Goal: Task Accomplishment & Management: Manage account settings

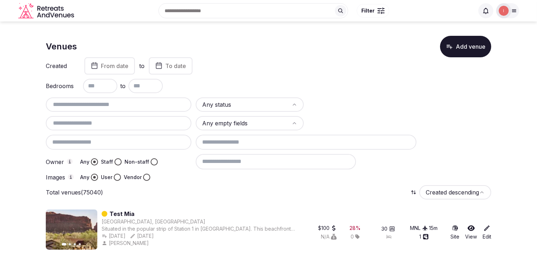
click at [85, 103] on input "text" at bounding box center [119, 104] width 140 height 9
paste input "********"
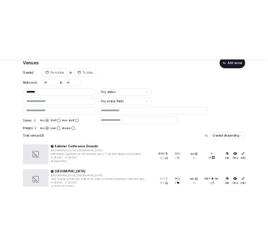
scroll to position [104, 0]
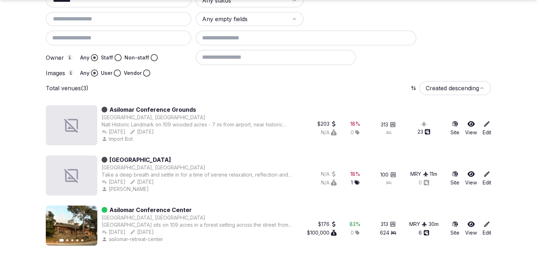
type input "********"
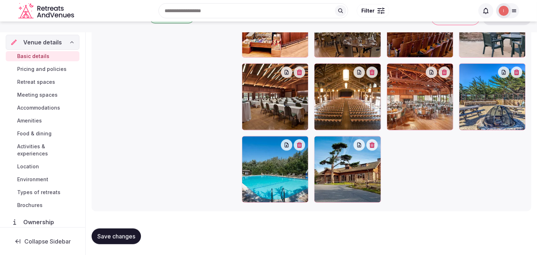
scroll to position [1207, 0]
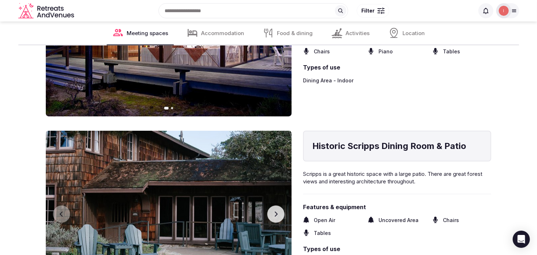
scroll to position [1034, 0]
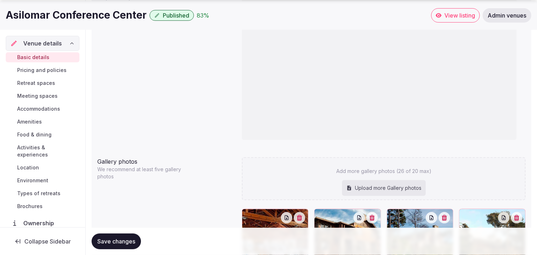
scroll to position [835, 0]
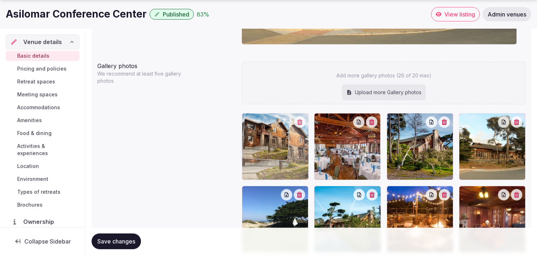
drag, startPoint x: 321, startPoint y: 119, endPoint x: 284, endPoint y: 121, distance: 37.6
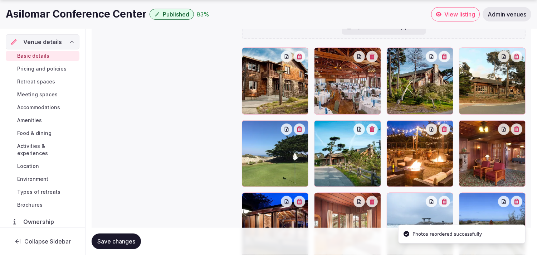
scroll to position [915, 0]
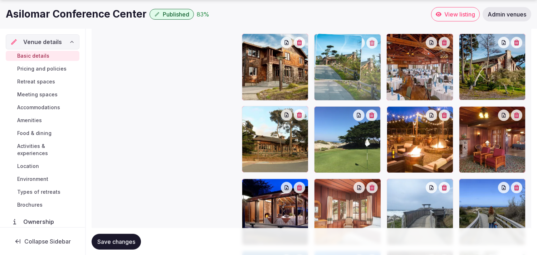
drag, startPoint x: 319, startPoint y: 109, endPoint x: 321, endPoint y: 63, distance: 46.6
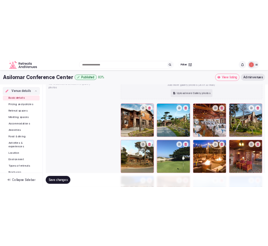
scroll to position [889, 0]
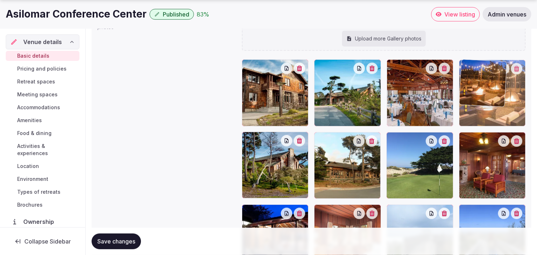
drag, startPoint x: 392, startPoint y: 135, endPoint x: 461, endPoint y: 78, distance: 89.3
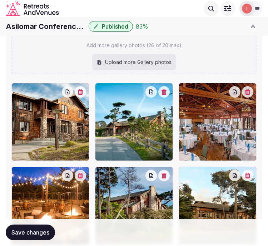
scroll to position [1008, 0]
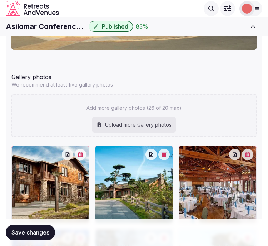
click at [126, 113] on div "Add more gallery photos (26 of 20 max) Upload more Gallery photos" at bounding box center [134, 115] width 246 height 43
type input "**********"
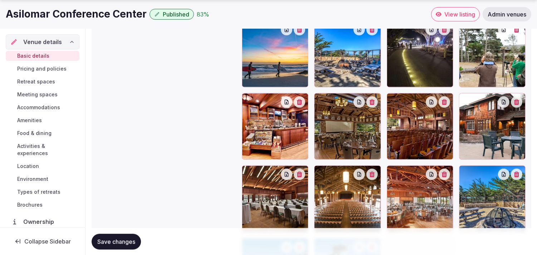
scroll to position [1231, 0]
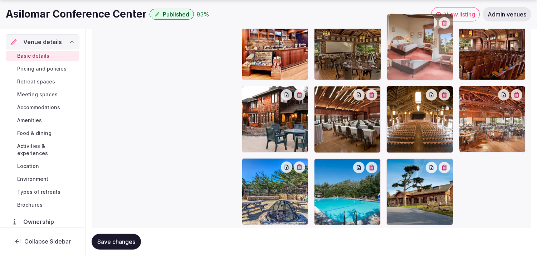
drag, startPoint x: 392, startPoint y: 165, endPoint x: 406, endPoint y: 60, distance: 106.6
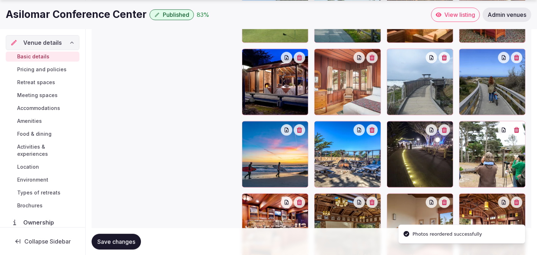
scroll to position [1072, 0]
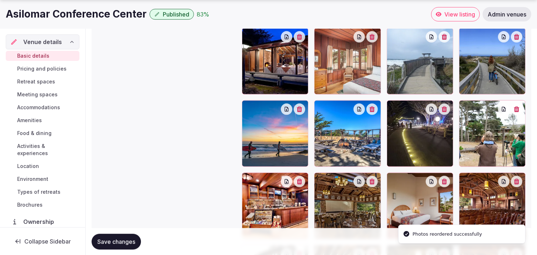
drag, startPoint x: 397, startPoint y: 182, endPoint x: 402, endPoint y: 91, distance: 90.7
click at [401, 144] on div at bounding box center [384, 133] width 284 height 501
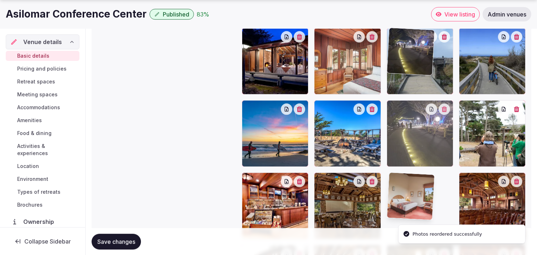
click at [402, 75] on img at bounding box center [410, 51] width 47 height 47
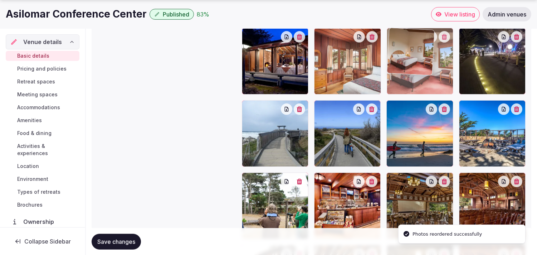
drag, startPoint x: 392, startPoint y: 174, endPoint x: 402, endPoint y: 55, distance: 118.9
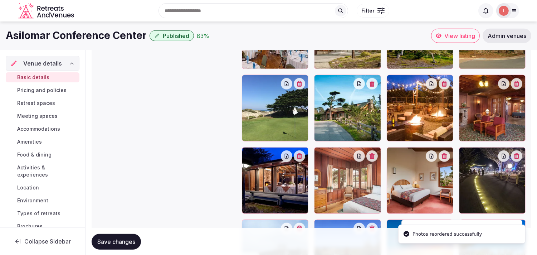
scroll to position [913, 0]
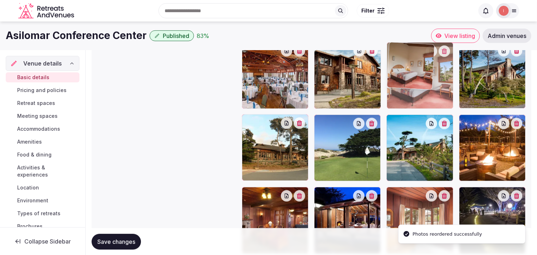
drag, startPoint x: 391, startPoint y: 195, endPoint x: 389, endPoint y: 74, distance: 121.0
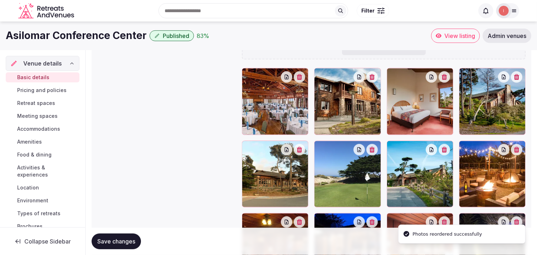
scroll to position [873, 0]
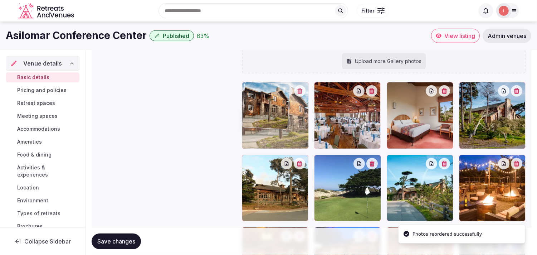
drag, startPoint x: 319, startPoint y: 89, endPoint x: 266, endPoint y: 98, distance: 53.0
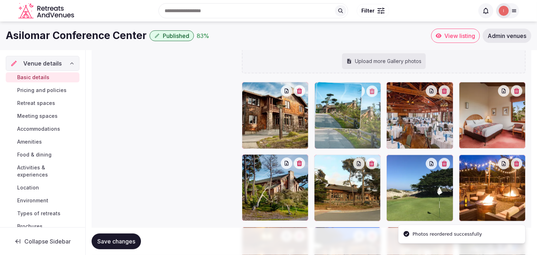
drag, startPoint x: 392, startPoint y: 161, endPoint x: 335, endPoint y: 112, distance: 74.9
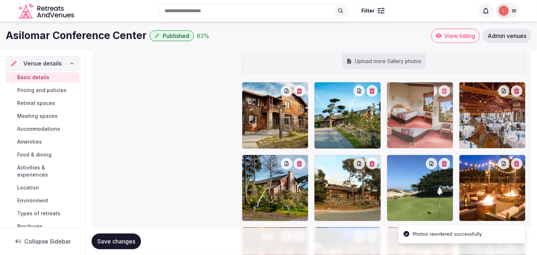
drag, startPoint x: 464, startPoint y: 90, endPoint x: 416, endPoint y: 99, distance: 48.7
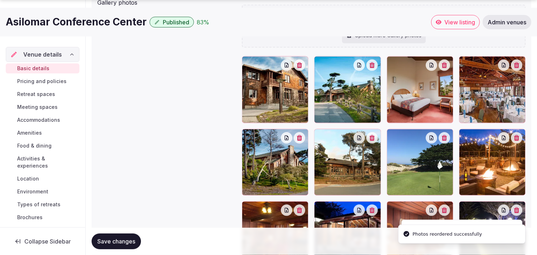
scroll to position [913, 0]
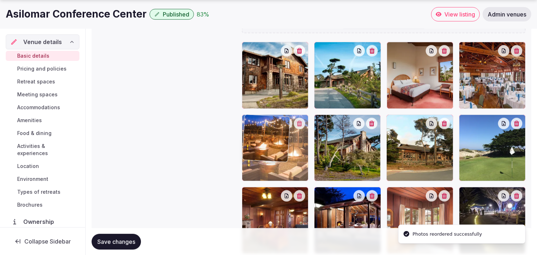
drag, startPoint x: 466, startPoint y: 117, endPoint x: 274, endPoint y: 129, distance: 192.2
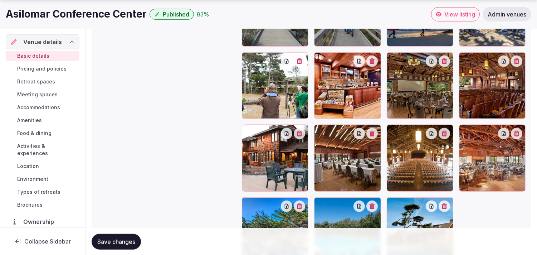
scroll to position [1253, 0]
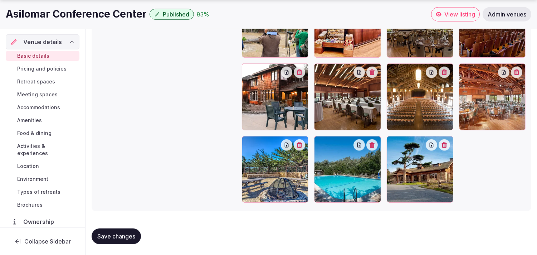
click at [96, 237] on button "Save changes" at bounding box center [116, 236] width 49 height 16
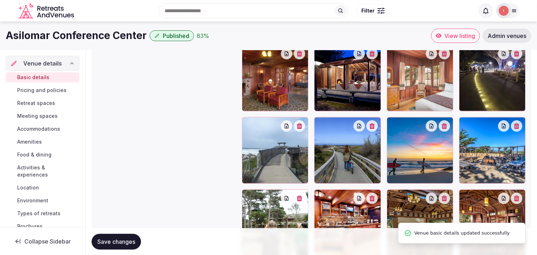
scroll to position [1054, 0]
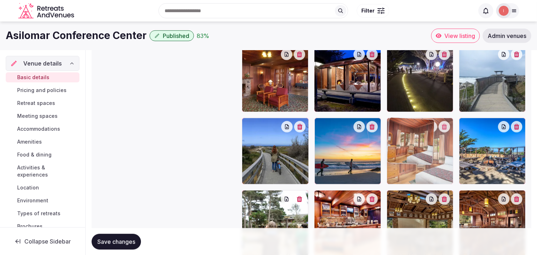
drag, startPoint x: 393, startPoint y: 54, endPoint x: 396, endPoint y: 130, distance: 75.9
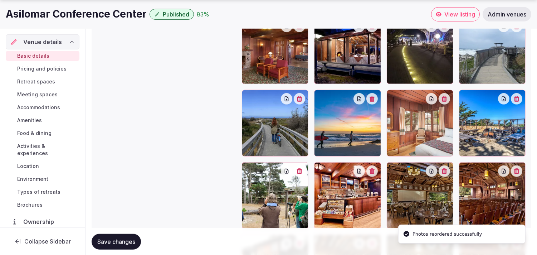
scroll to position [1134, 0]
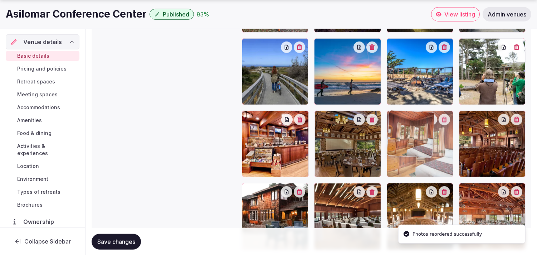
drag, startPoint x: 388, startPoint y: 45, endPoint x: 393, endPoint y: 128, distance: 83.2
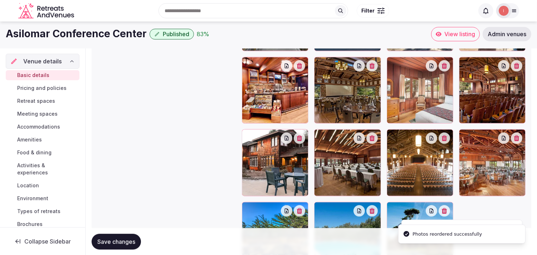
scroll to position [1173, 0]
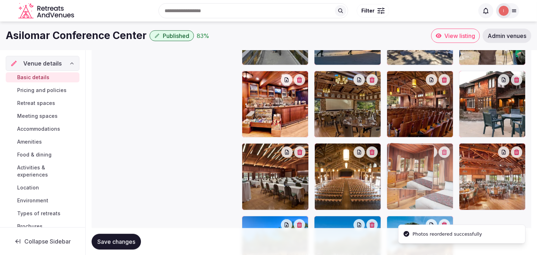
drag, startPoint x: 394, startPoint y: 72, endPoint x: 382, endPoint y: 141, distance: 69.9
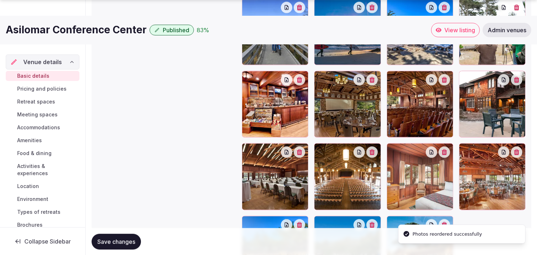
scroll to position [1214, 0]
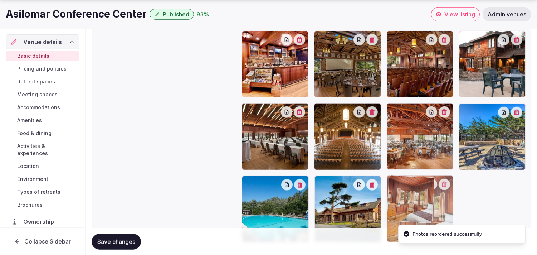
drag, startPoint x: 391, startPoint y: 112, endPoint x: 388, endPoint y: 160, distance: 48.5
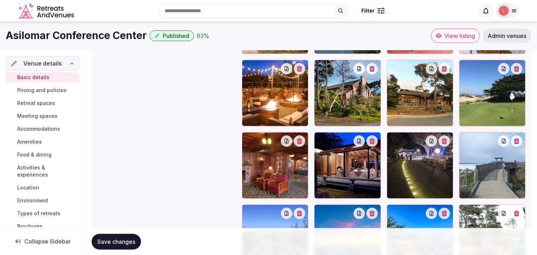
scroll to position [895, 0]
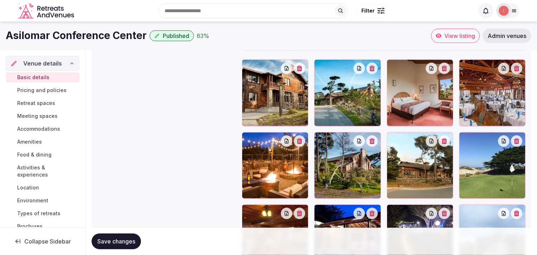
drag, startPoint x: 108, startPoint y: 238, endPoint x: 114, endPoint y: 238, distance: 5.8
click at [108, 238] on span "Save changes" at bounding box center [116, 241] width 38 height 7
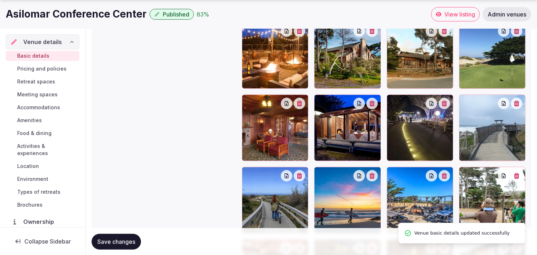
scroll to position [1015, 0]
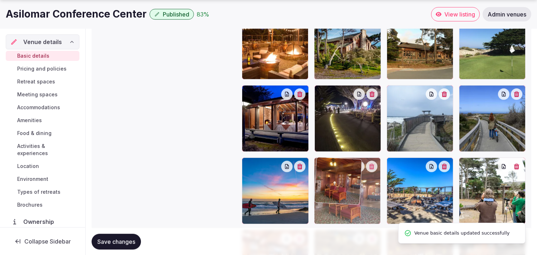
drag, startPoint x: 248, startPoint y: 90, endPoint x: 306, endPoint y: 163, distance: 92.5
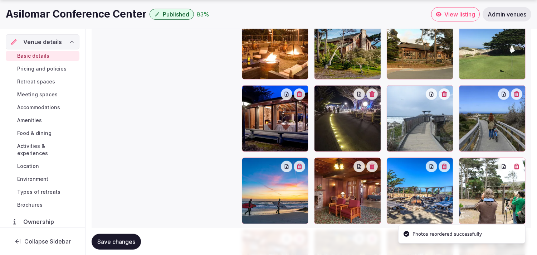
scroll to position [1054, 0]
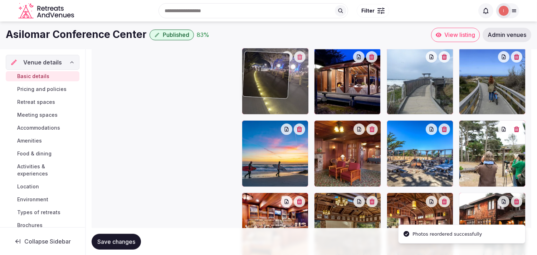
drag, startPoint x: 320, startPoint y: 54, endPoint x: 273, endPoint y: 47, distance: 47.4
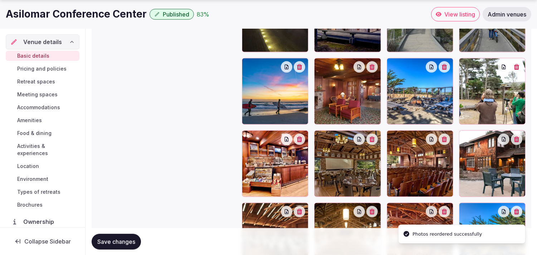
scroll to position [1128, 0]
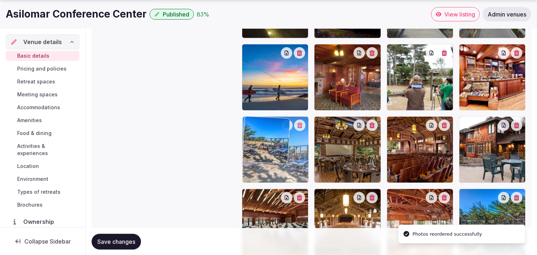
drag, startPoint x: 385, startPoint y: 47, endPoint x: 262, endPoint y: 117, distance: 140.9
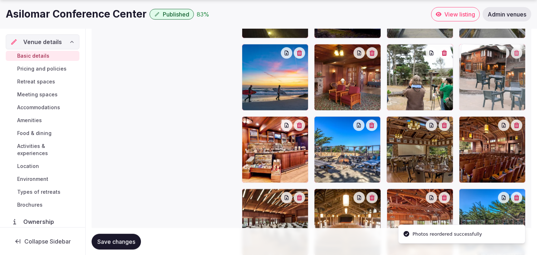
drag, startPoint x: 464, startPoint y: 125, endPoint x: 476, endPoint y: 77, distance: 49.4
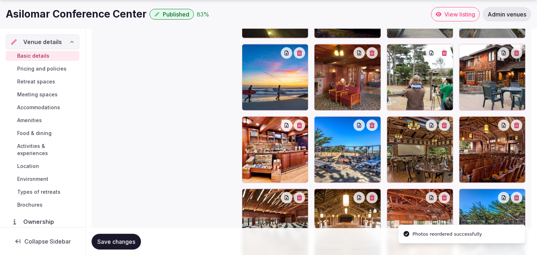
scroll to position [1168, 0]
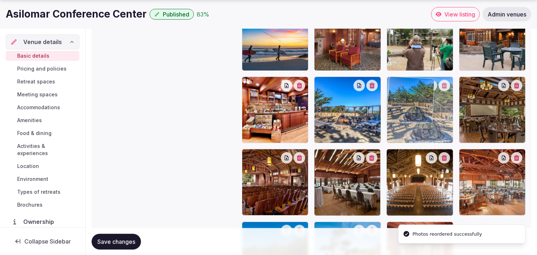
drag, startPoint x: 464, startPoint y: 155, endPoint x: 378, endPoint y: 92, distance: 105.8
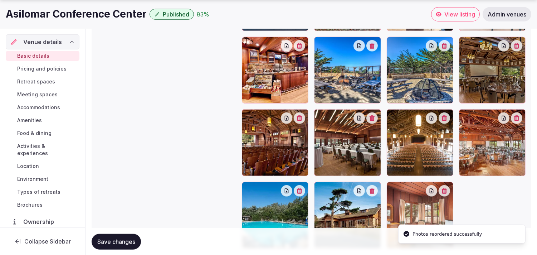
scroll to position [1247, 0]
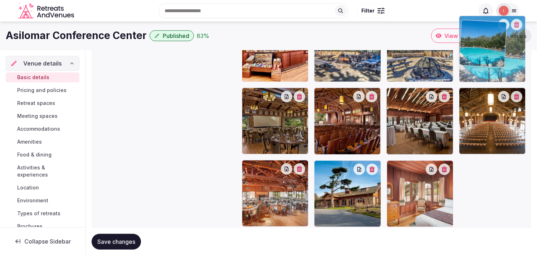
drag, startPoint x: 253, startPoint y: 149, endPoint x: 487, endPoint y: 51, distance: 253.5
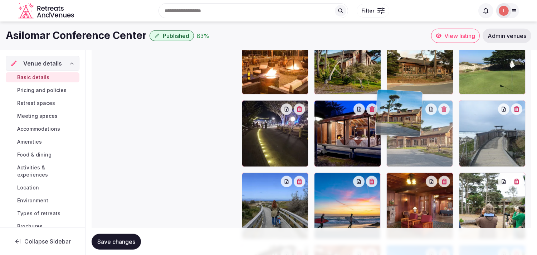
scroll to position [986, 0]
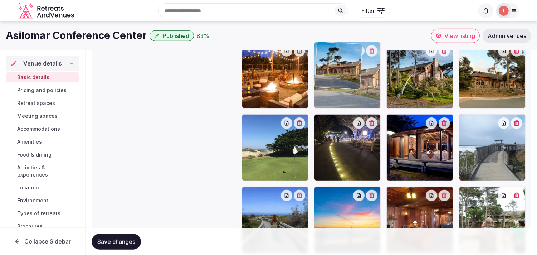
drag, startPoint x: 357, startPoint y: 141, endPoint x: 364, endPoint y: 80, distance: 61.6
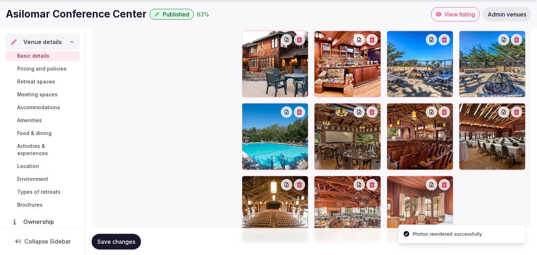
scroll to position [1253, 0]
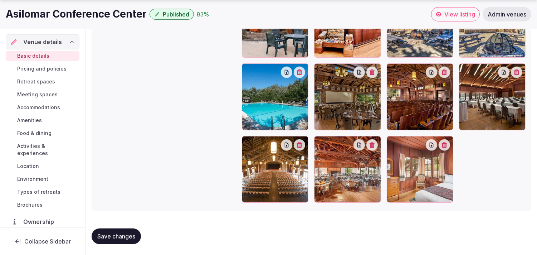
click at [127, 236] on span "Save changes" at bounding box center [116, 236] width 38 height 7
click at [123, 233] on span "Save changes" at bounding box center [116, 236] width 38 height 7
click at [49, 66] on span "Pricing and policies" at bounding box center [41, 68] width 49 height 7
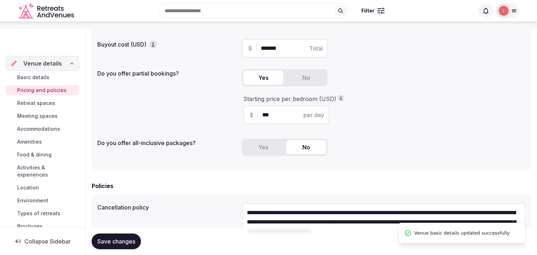
scroll to position [119, 0]
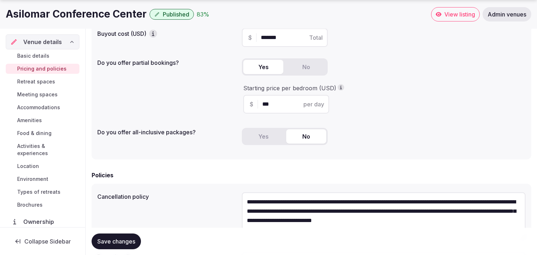
click at [424, 110] on div "Starting price per bedroom (USD) $ *** per day" at bounding box center [384, 98] width 284 height 29
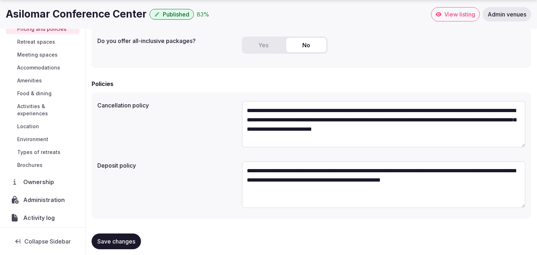
scroll to position [217, 0]
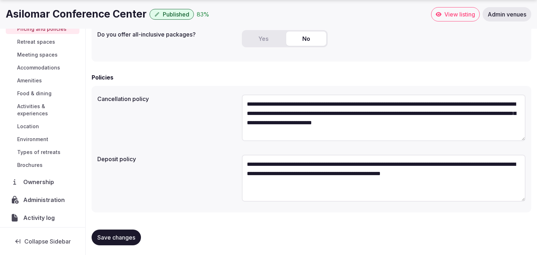
click at [95, 237] on button "Save changes" at bounding box center [116, 237] width 49 height 16
click at [116, 234] on span "Save changes" at bounding box center [116, 237] width 38 height 7
click at [38, 41] on span "Retreat spaces" at bounding box center [36, 41] width 38 height 7
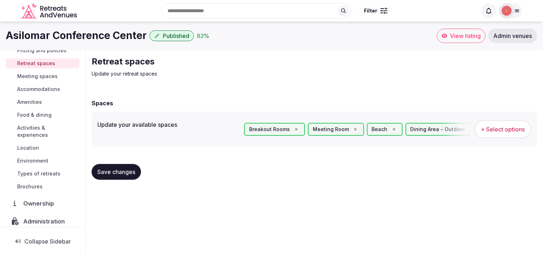
click at [34, 76] on span "Meeting spaces" at bounding box center [37, 76] width 40 height 7
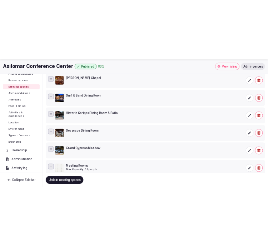
scroll to position [182, 0]
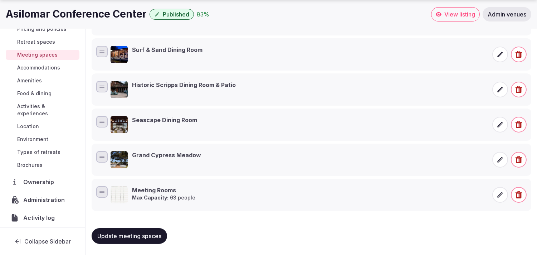
click at [158, 54] on div "Surf & Sand Dining Room" at bounding box center [167, 54] width 71 height 17
